Goal: Transaction & Acquisition: Subscribe to service/newsletter

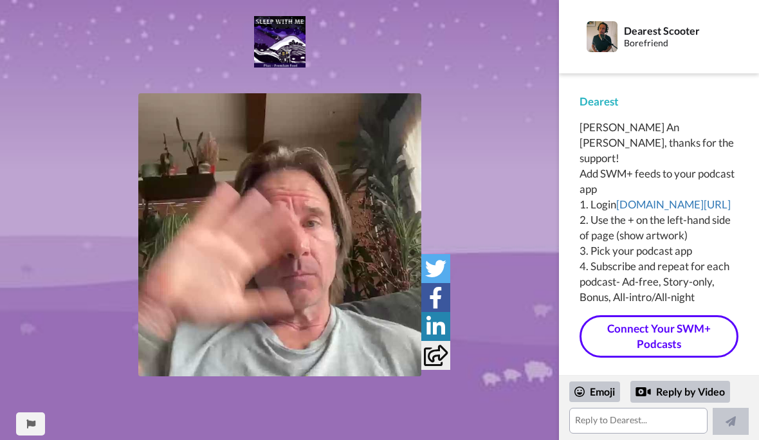
scroll to position [8, 0]
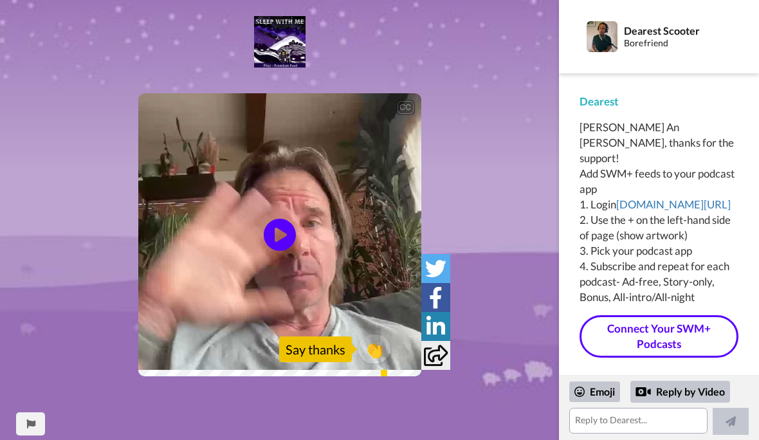
click at [279, 234] on icon "Play/Pause" at bounding box center [280, 235] width 32 height 58
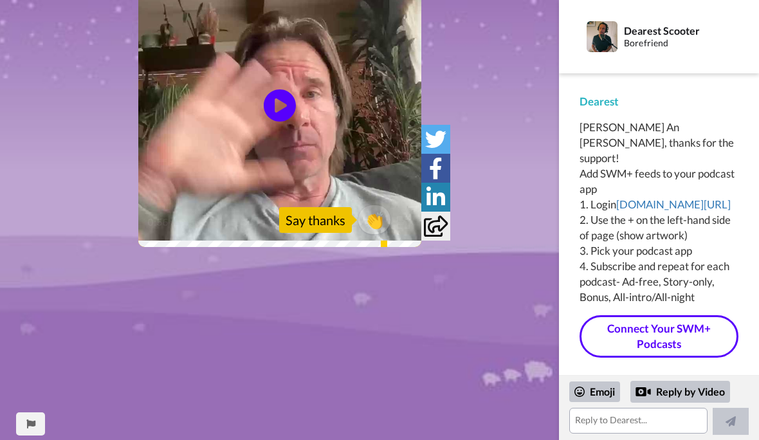
scroll to position [125, 0]
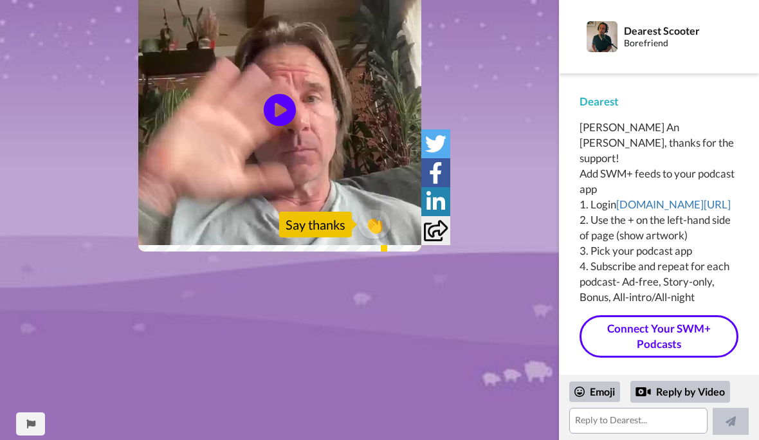
click at [436, 235] on icon at bounding box center [436, 230] width 24 height 21
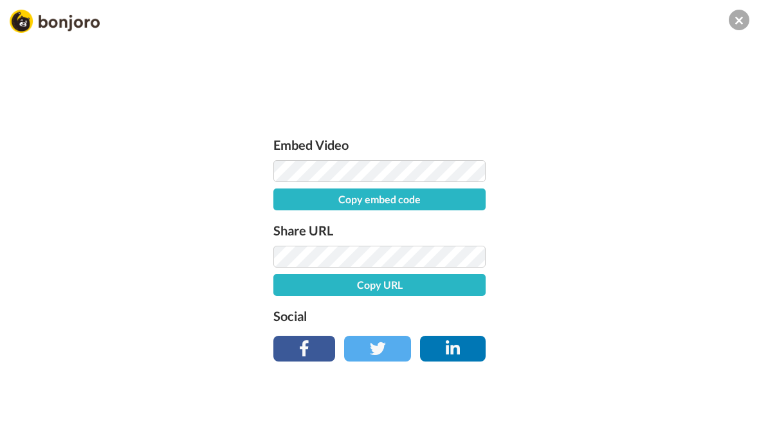
click at [527, 23] on button at bounding box center [739, 20] width 21 height 21
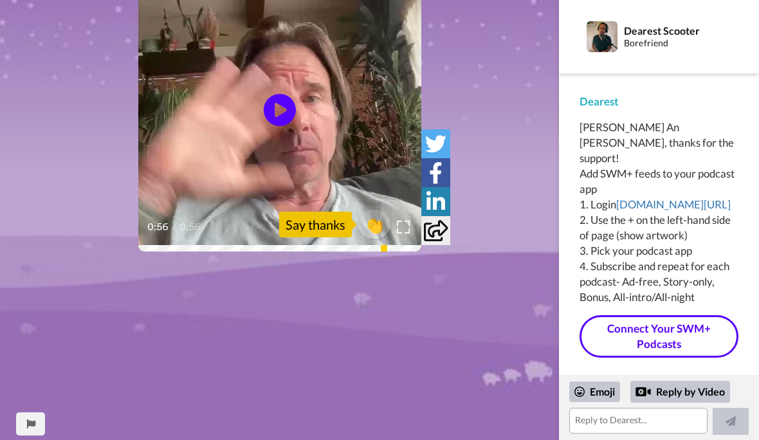
click at [331, 229] on div "Say thanks" at bounding box center [315, 225] width 73 height 26
click at [318, 225] on div "Say thanks" at bounding box center [315, 225] width 73 height 26
click at [381, 224] on span "👏" at bounding box center [374, 224] width 32 height 21
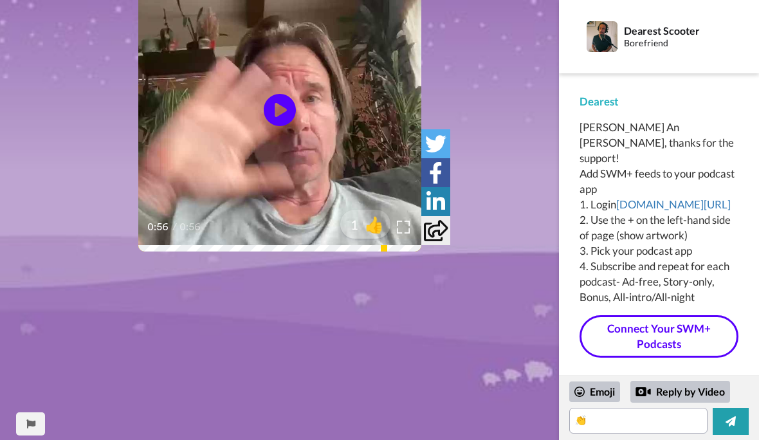
click at [527, 327] on link "Connect Your SWM+ Podcasts" at bounding box center [658, 336] width 159 height 43
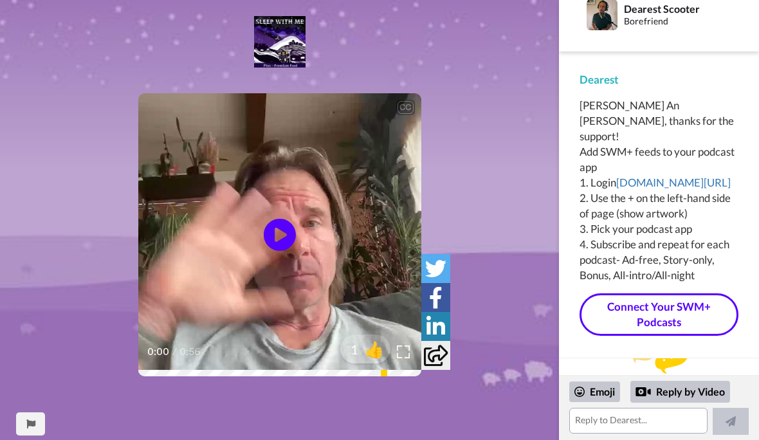
scroll to position [21, 0]
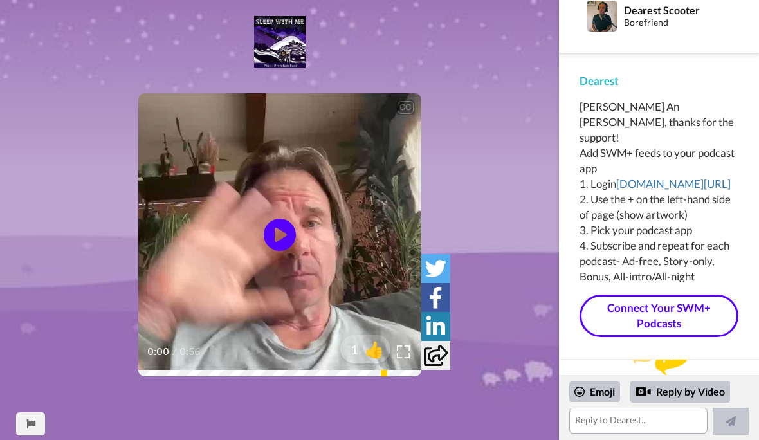
click at [665, 304] on link "Connect Your SWM+ Podcasts" at bounding box center [658, 316] width 159 height 43
click at [654, 179] on link "[DOMAIN_NAME][URL]" at bounding box center [673, 184] width 114 height 14
